Goal: Information Seeking & Learning: Learn about a topic

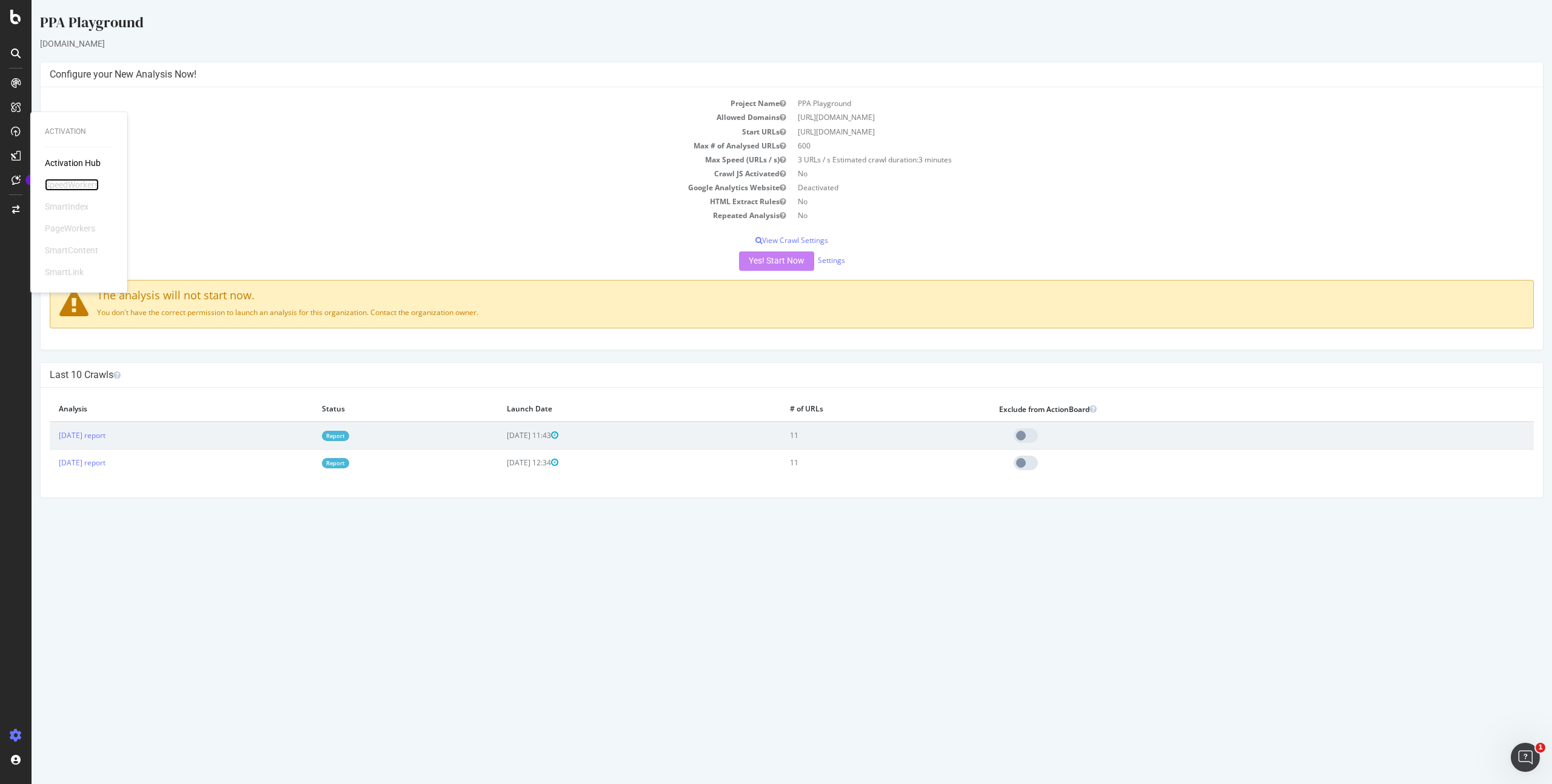
click at [72, 184] on div "SpeedWorkers" at bounding box center [72, 185] width 54 height 12
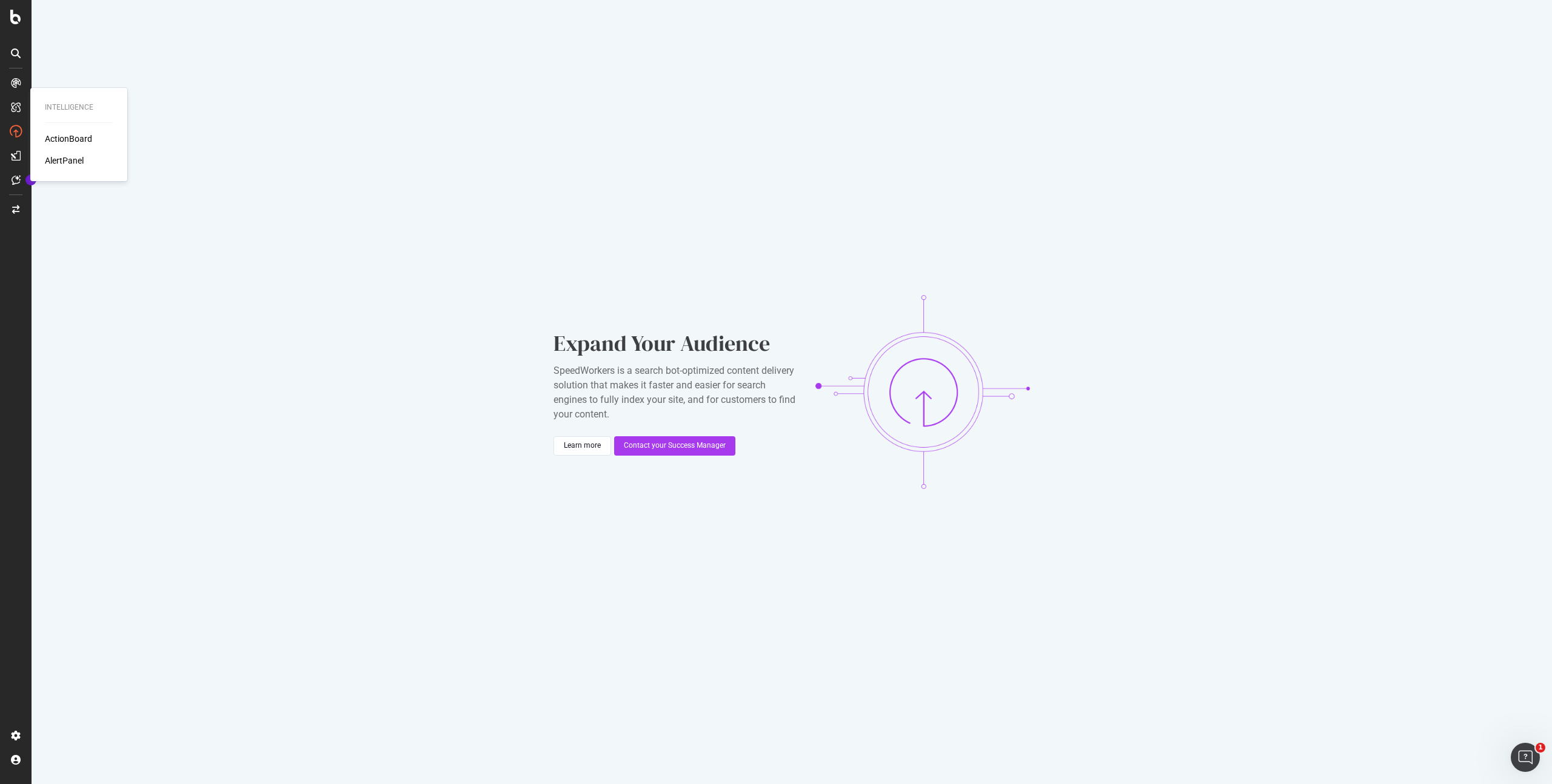
click at [65, 172] on div "Intelligence ActionBoard AlertPanel" at bounding box center [78, 134] width 88 height 88
click at [59, 164] on div "AlertPanel" at bounding box center [64, 161] width 39 height 12
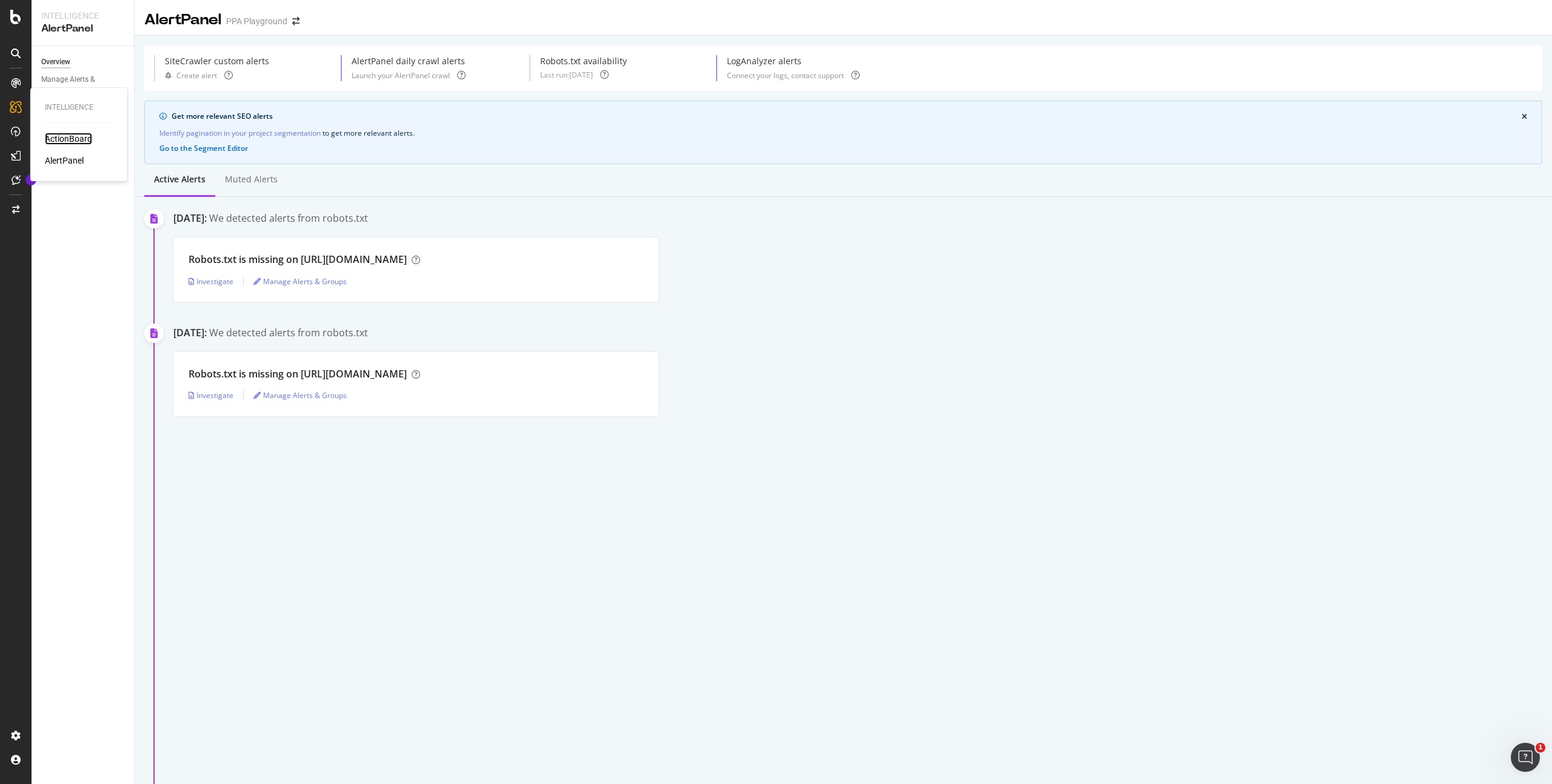
click at [67, 140] on div "ActionBoard" at bounding box center [68, 139] width 47 height 12
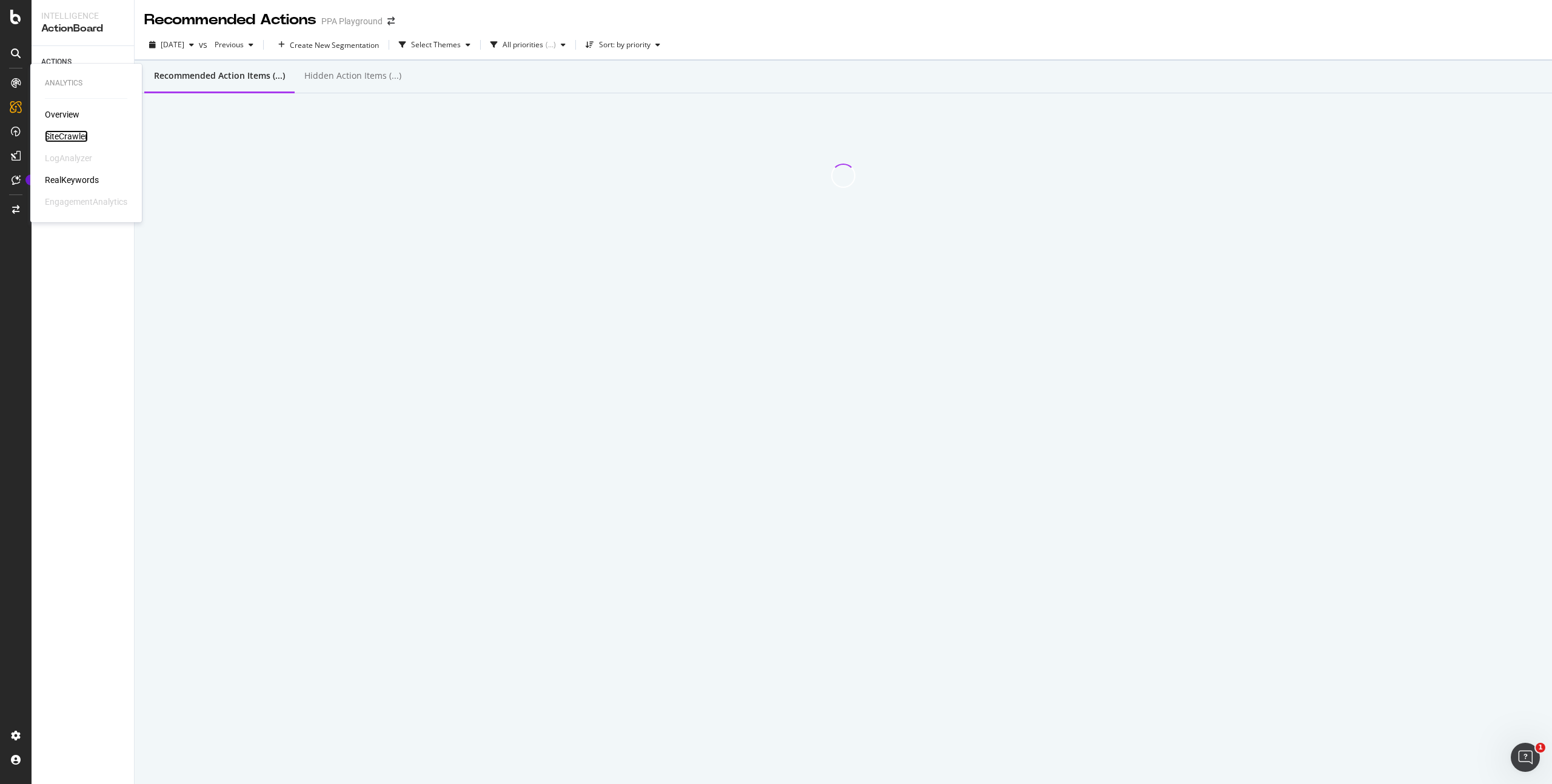
click at [59, 134] on div "SiteCrawler" at bounding box center [66, 136] width 43 height 12
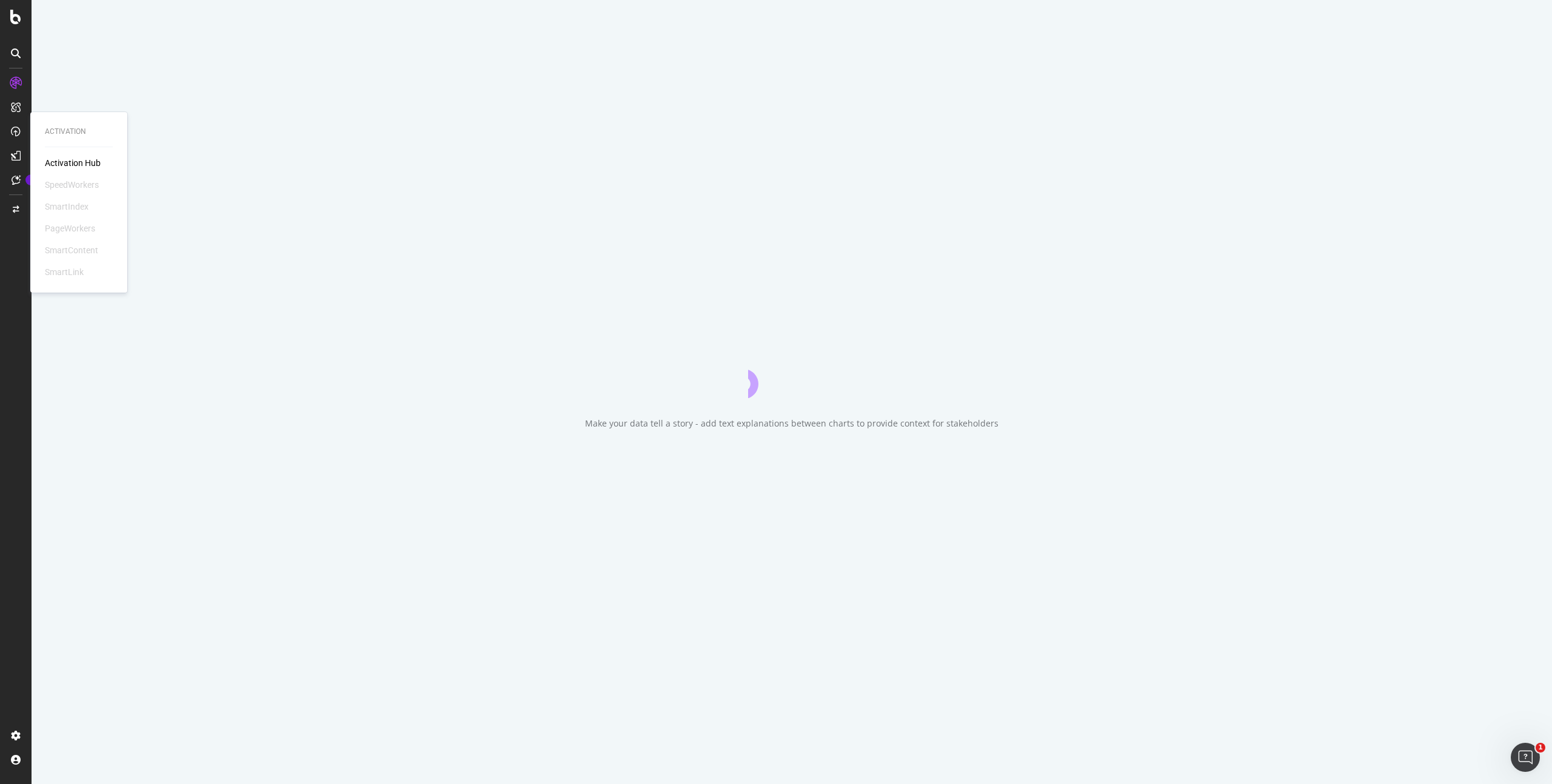
click at [87, 164] on div "Activation Hub" at bounding box center [72, 163] width 56 height 12
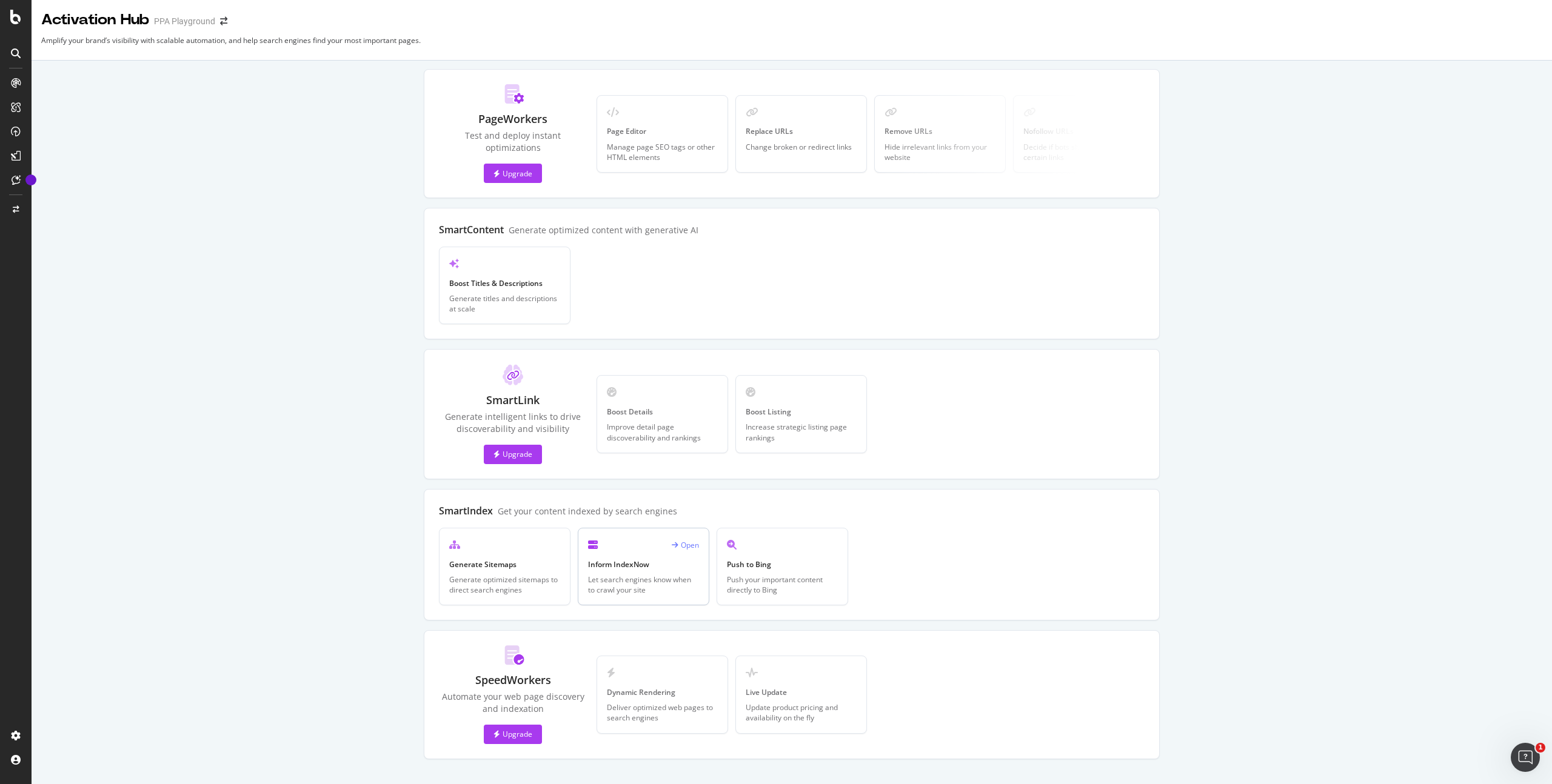
scroll to position [18, 0]
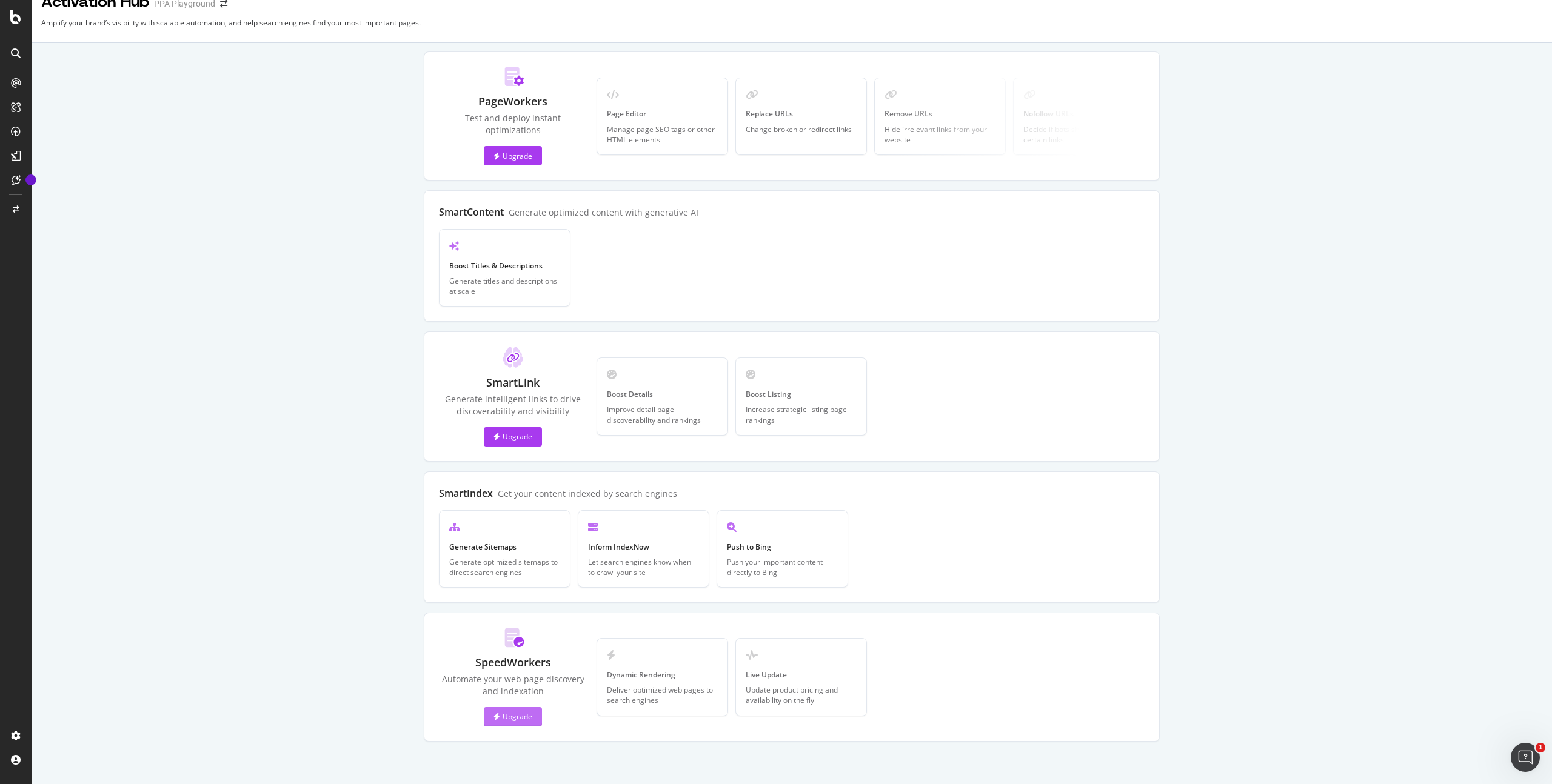
click at [518, 712] on div "Upgrade" at bounding box center [512, 717] width 39 height 11
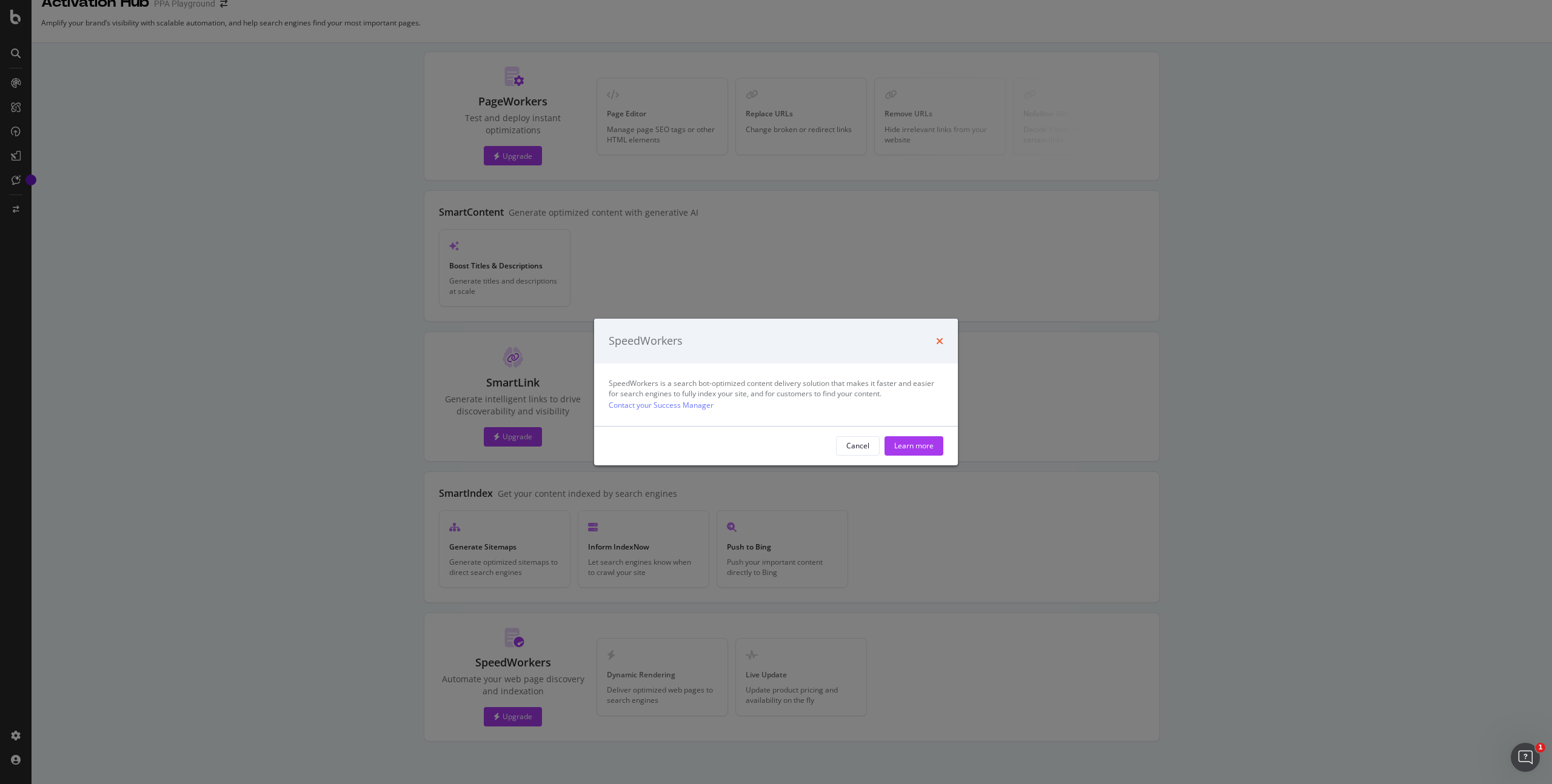
click at [940, 340] on icon "times" at bounding box center [939, 341] width 7 height 10
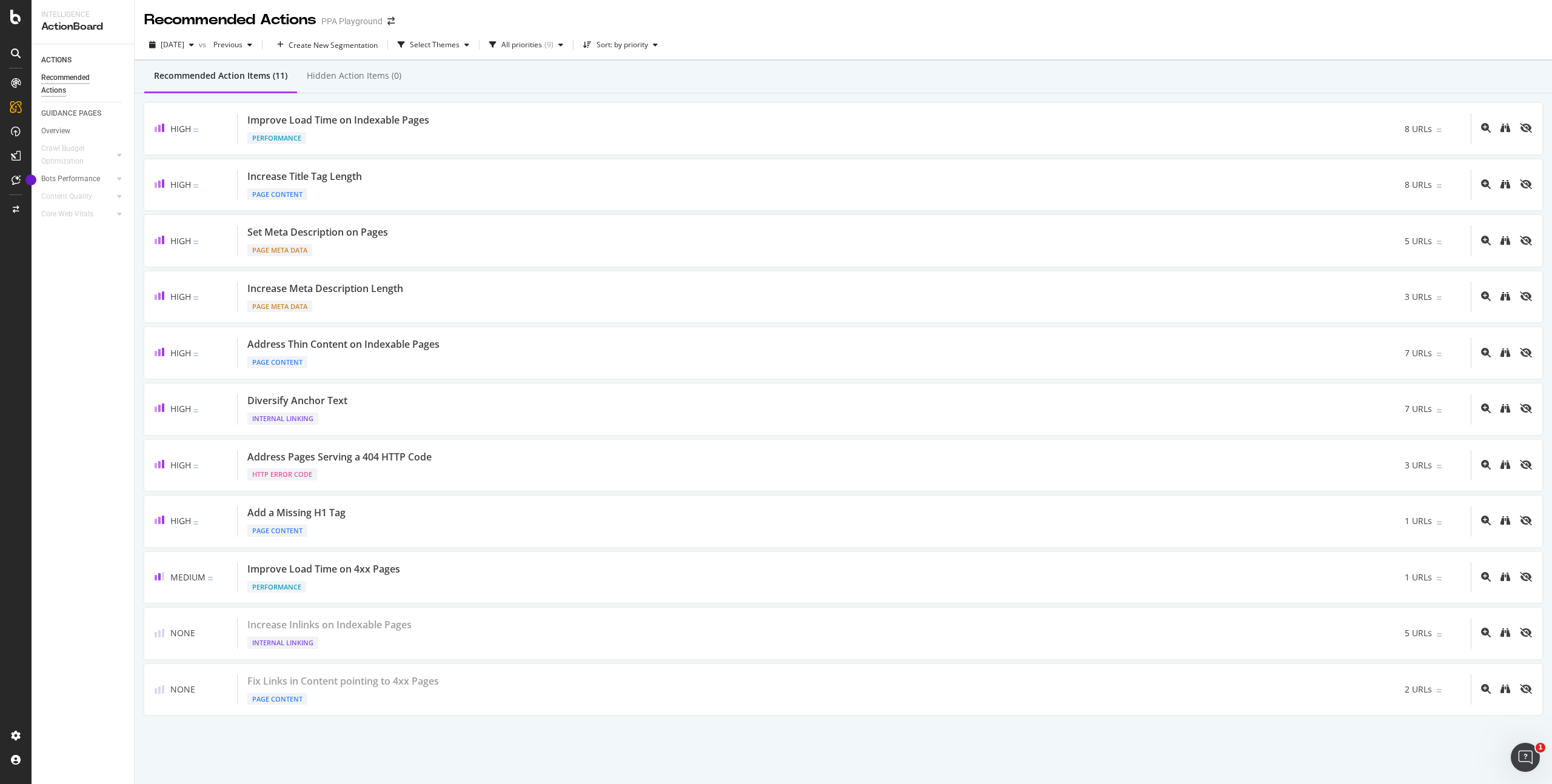
click at [24, 50] on div at bounding box center [15, 53] width 19 height 19
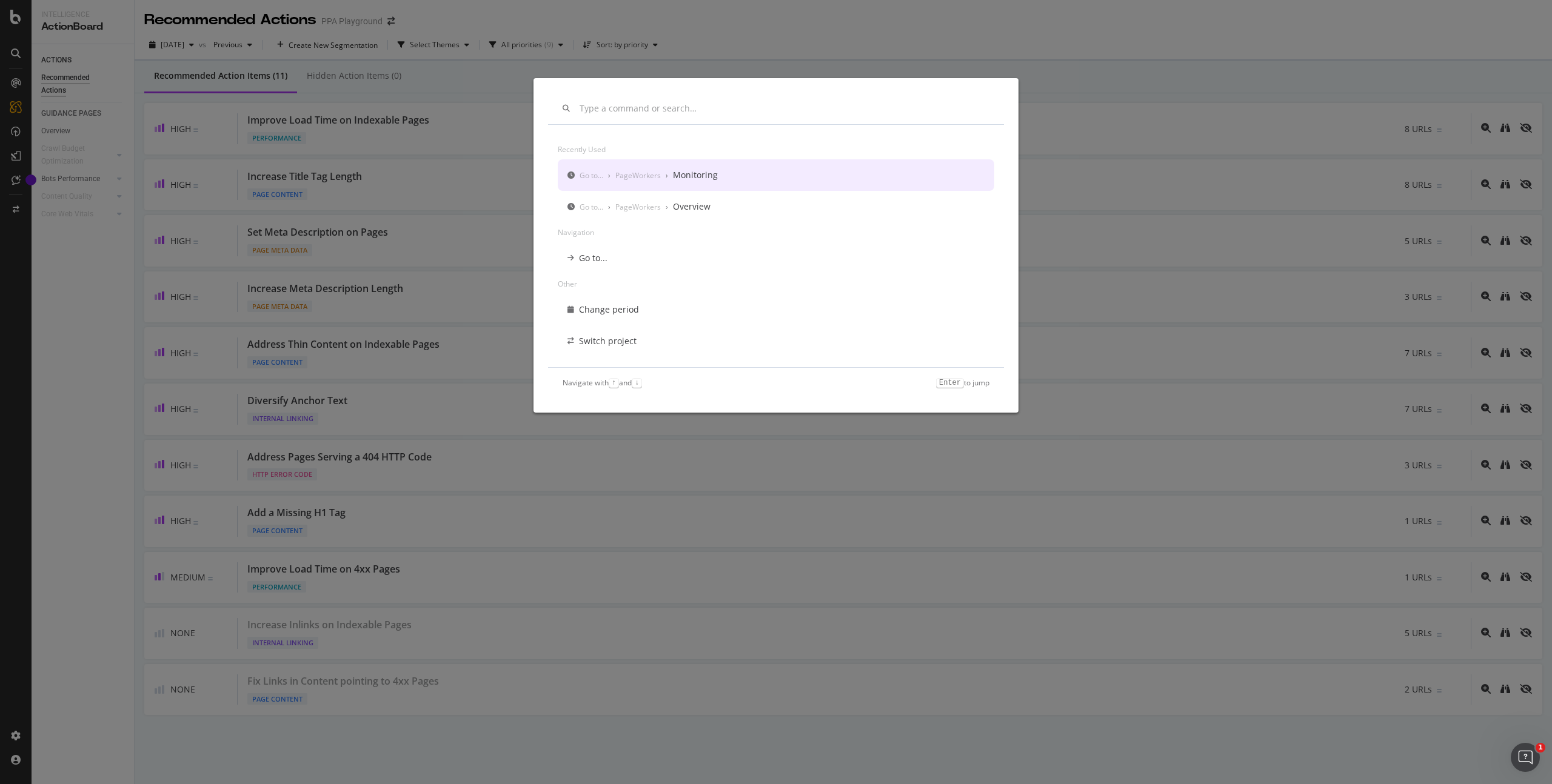
click at [1026, 323] on div "Recently used Go to... › PageWorkers › Monitoring Go to... › PageWorkers › Over…" at bounding box center [776, 392] width 1552 height 784
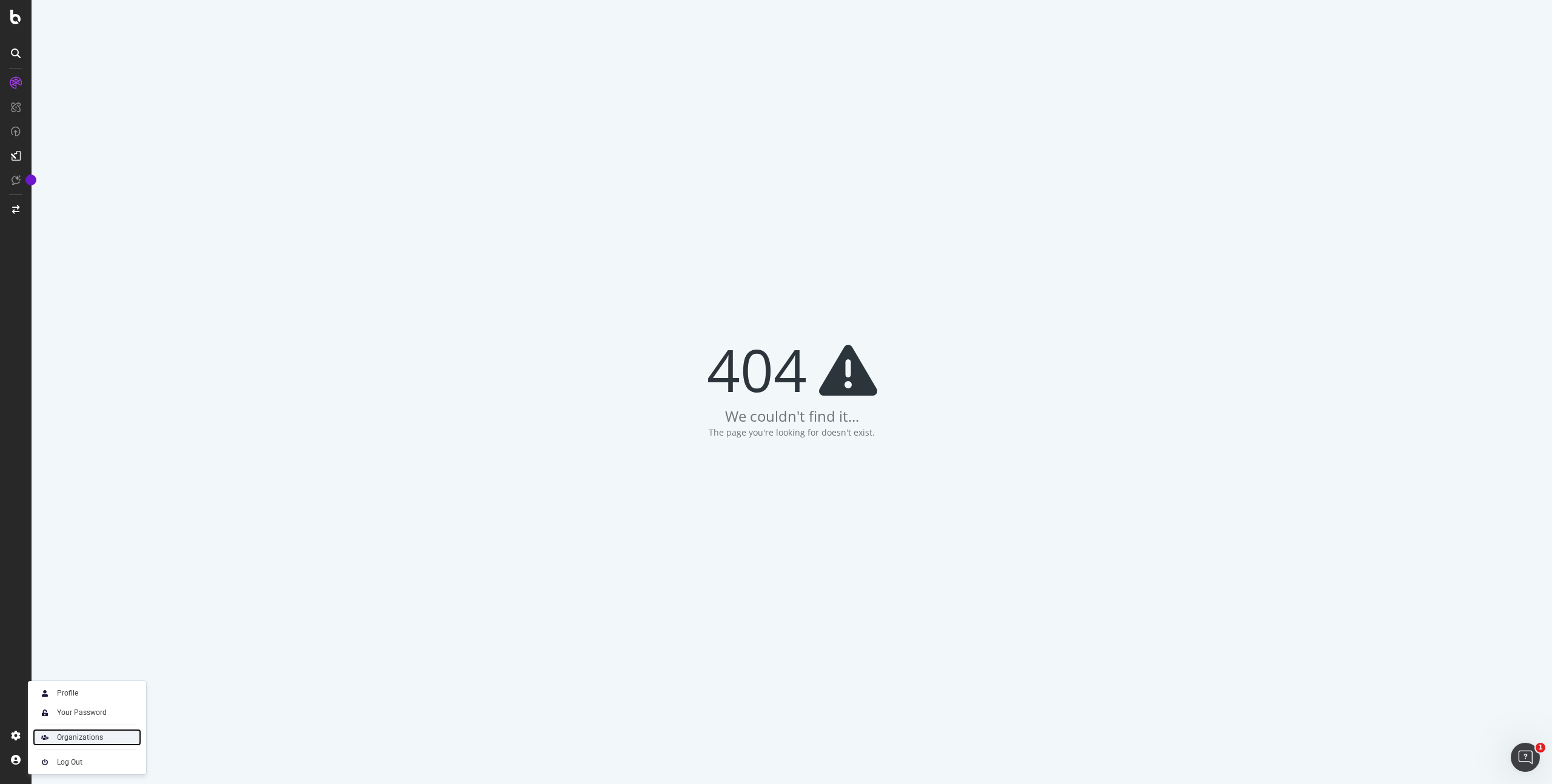
click at [63, 742] on div "Organizations" at bounding box center [80, 737] width 46 height 10
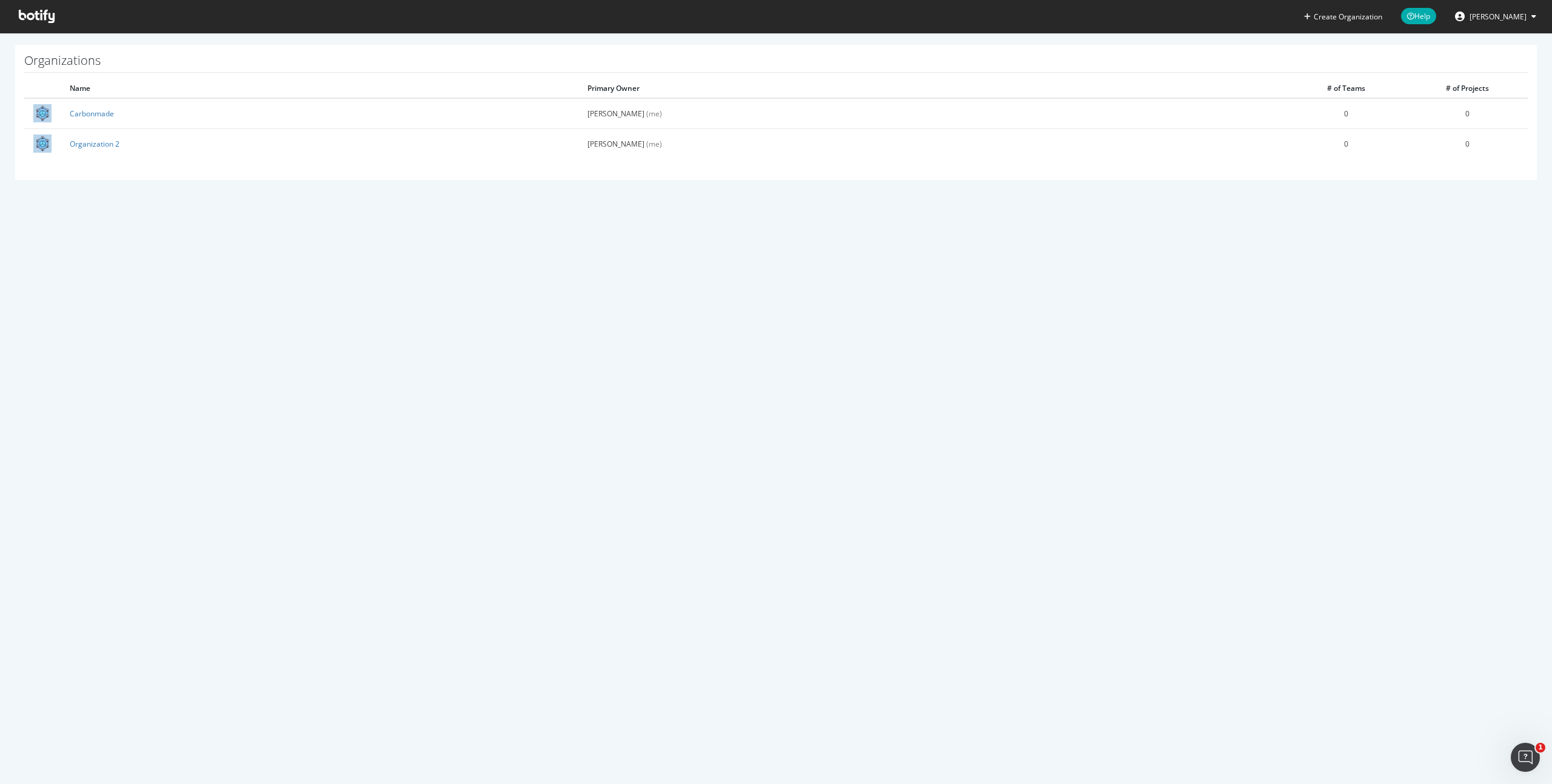
click at [35, 5] on span at bounding box center [37, 16] width 55 height 33
click at [28, 24] on span at bounding box center [37, 16] width 55 height 33
click at [33, 18] on icon at bounding box center [37, 16] width 36 height 13
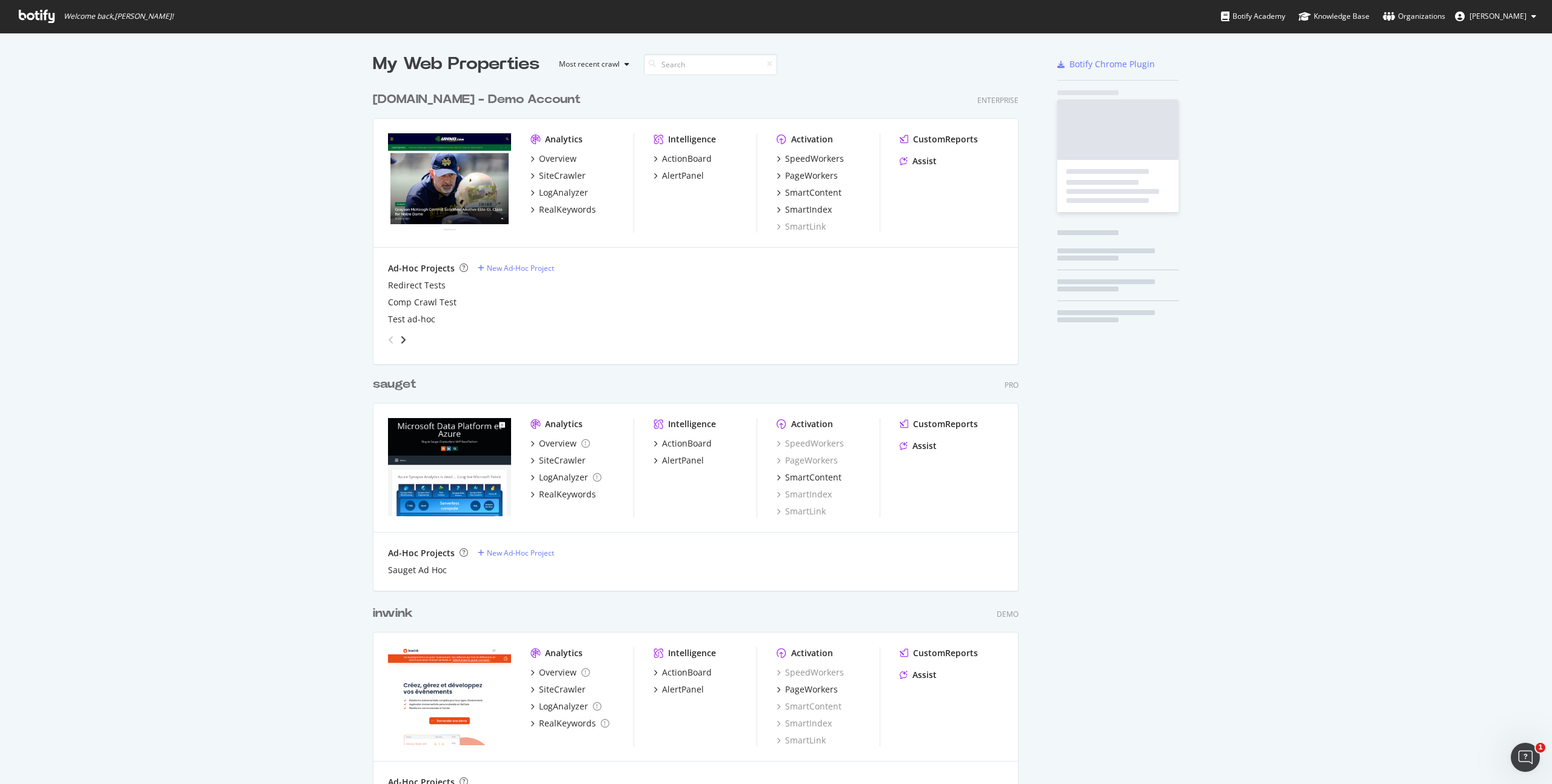
scroll to position [1396, 655]
